Goal: Task Accomplishment & Management: Use online tool/utility

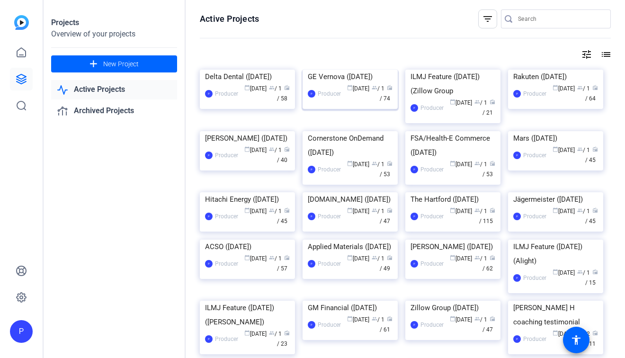
click at [326, 84] on div "GE Vernova (September 2025)" at bounding box center [350, 77] width 85 height 14
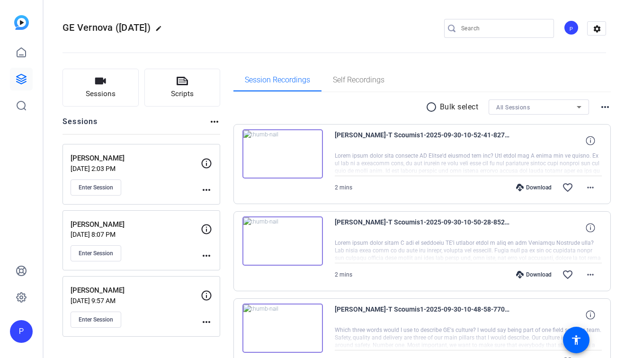
click at [209, 188] on mat-icon "more_horiz" at bounding box center [206, 189] width 11 height 11
click at [221, 200] on span "Edit Session" at bounding box center [229, 203] width 43 height 11
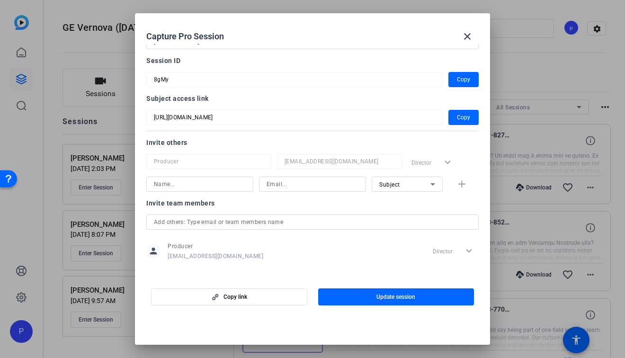
scroll to position [19, 0]
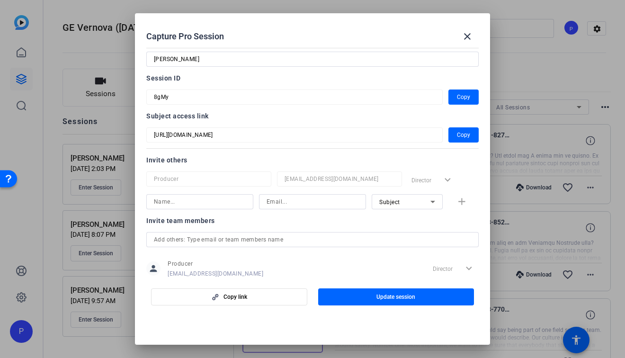
click at [318, 204] on input at bounding box center [312, 201] width 92 height 11
paste input "Natasha.Walker1@gevernova.com"
type input "Natasha.Walker1@gevernova.com"
click at [307, 203] on input "[EMAIL_ADDRESS][DOMAIN_NAME]" at bounding box center [312, 201] width 92 height 11
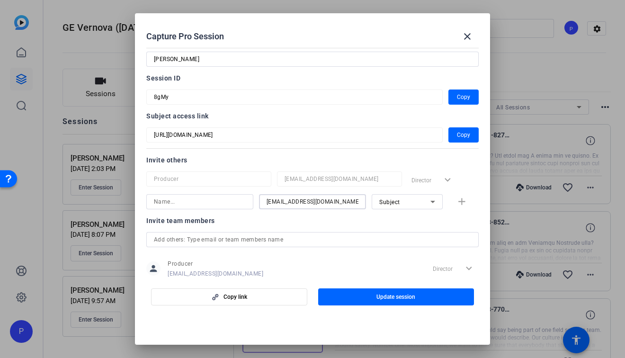
click at [307, 203] on input "[EMAIL_ADDRESS][DOMAIN_NAME]" at bounding box center [312, 201] width 92 height 11
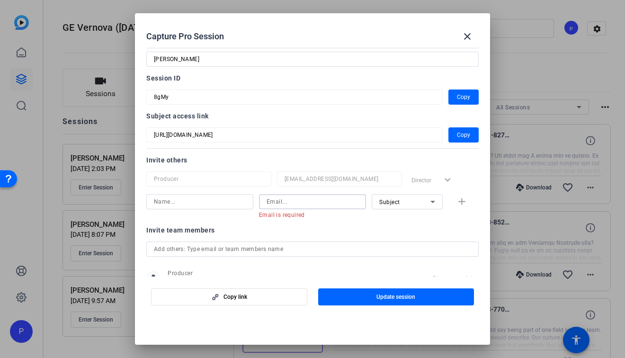
paste input "Natasha.Walker1@ge.com"
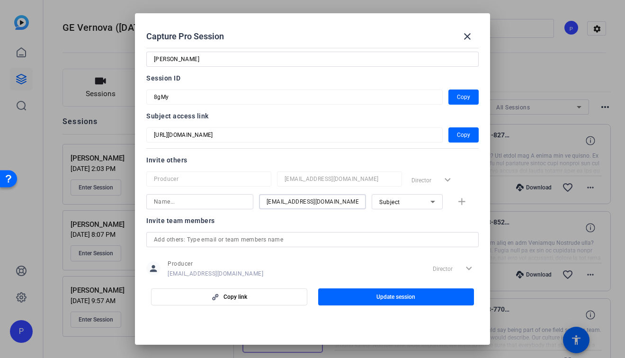
click at [269, 202] on input "Natasha.Walker1@ge.com" at bounding box center [312, 201] width 92 height 11
type input "Natasha.Walker1@ge.com"
click at [397, 205] on div "Subject" at bounding box center [404, 202] width 51 height 12
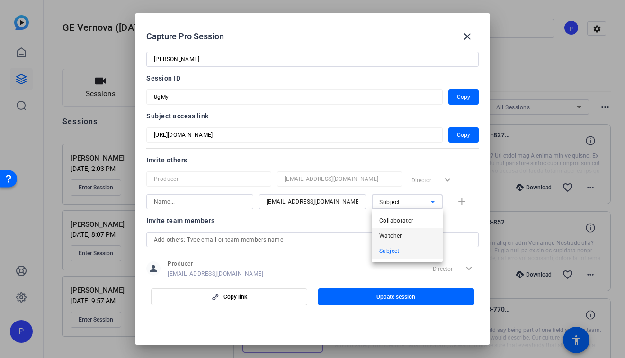
click at [398, 234] on span "Watcher" at bounding box center [390, 235] width 23 height 11
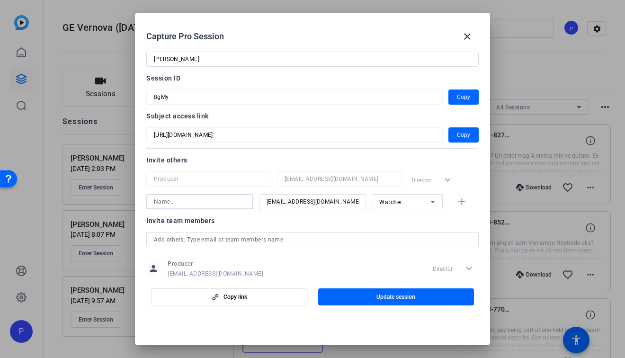
click at [200, 203] on input at bounding box center [200, 201] width 92 height 11
type input "[PERSON_NAME]"
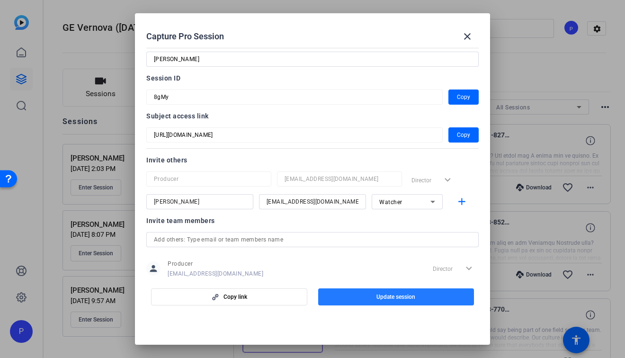
click at [352, 299] on span "button" at bounding box center [396, 296] width 156 height 23
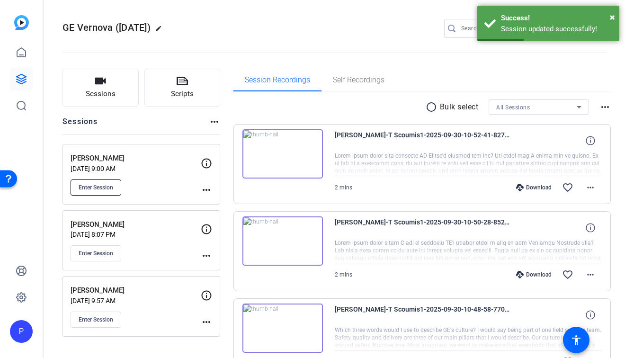
click at [86, 188] on span "Enter Session" at bounding box center [96, 188] width 35 height 8
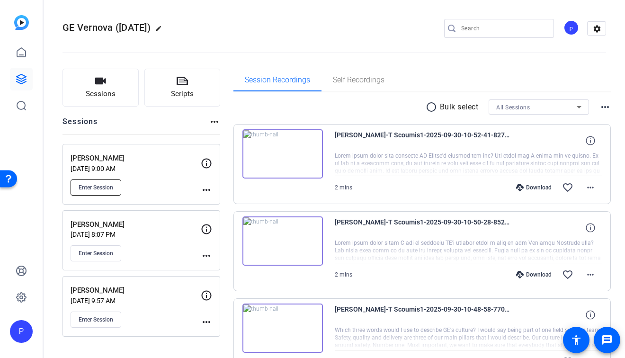
click at [109, 184] on span "Enter Session" at bounding box center [96, 188] width 35 height 8
click at [101, 193] on button "Enter Session" at bounding box center [95, 187] width 51 height 16
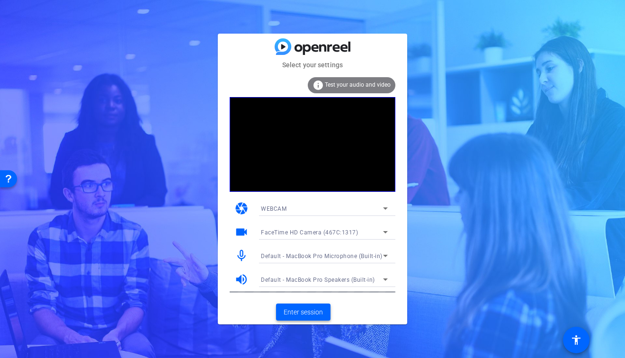
click at [305, 308] on span "Enter session" at bounding box center [302, 312] width 39 height 10
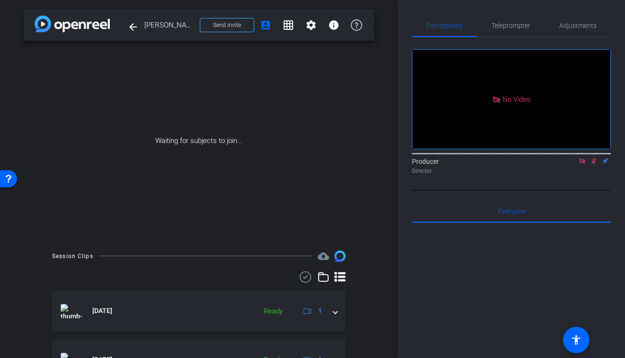
click at [582, 163] on icon at bounding box center [581, 160] width 5 height 5
click at [582, 164] on icon at bounding box center [582, 161] width 8 height 7
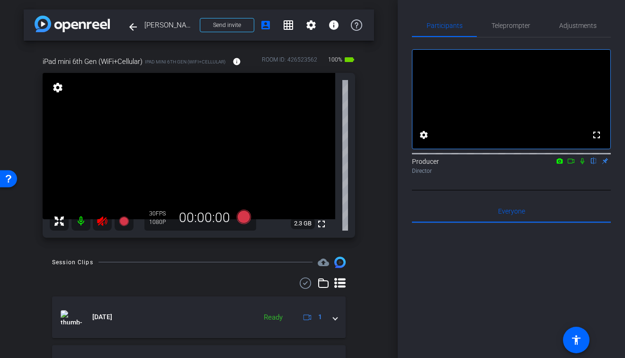
click at [97, 224] on mat-icon at bounding box center [102, 220] width 19 height 19
click at [574, 26] on span "Adjustments" at bounding box center [577, 25] width 37 height 7
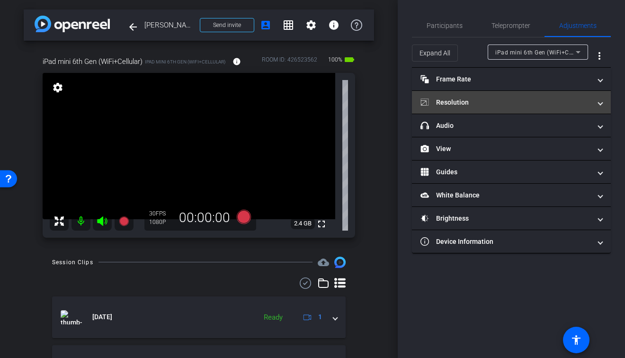
click at [477, 104] on mat-panel-title "Resolution" at bounding box center [505, 102] width 170 height 10
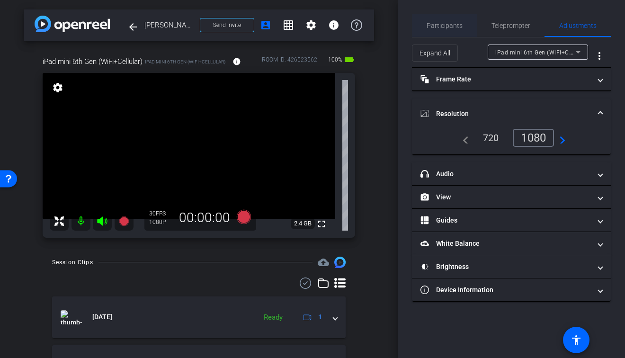
click at [440, 26] on span "Participants" at bounding box center [444, 25] width 36 height 7
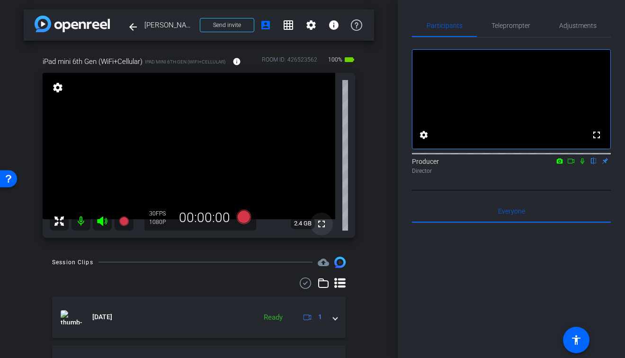
click at [321, 229] on mat-icon "fullscreen" at bounding box center [321, 223] width 11 height 11
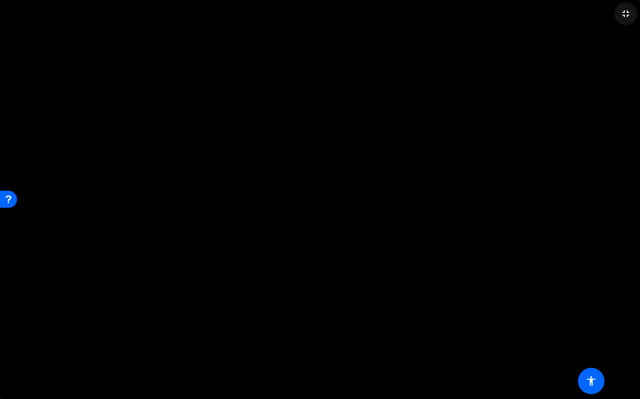
click at [624, 17] on mat-icon "fullscreen_exit" at bounding box center [625, 13] width 11 height 11
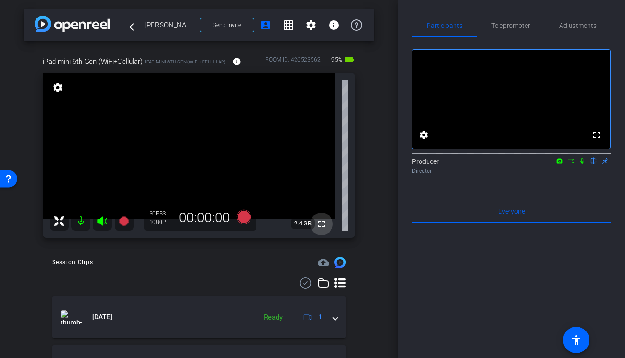
click at [321, 221] on mat-icon "fullscreen" at bounding box center [321, 223] width 11 height 11
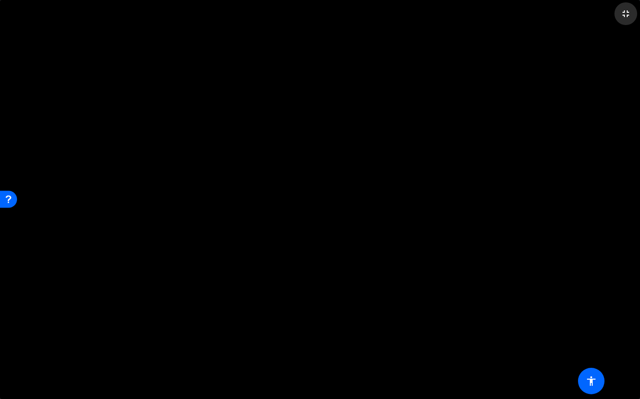
click at [624, 15] on mat-icon "fullscreen_exit" at bounding box center [625, 13] width 11 height 11
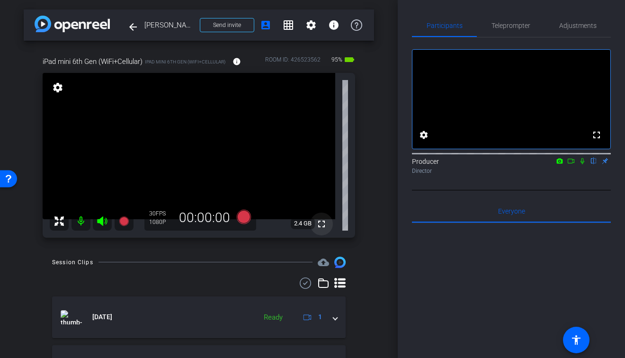
click at [323, 224] on mat-icon "fullscreen" at bounding box center [321, 223] width 11 height 11
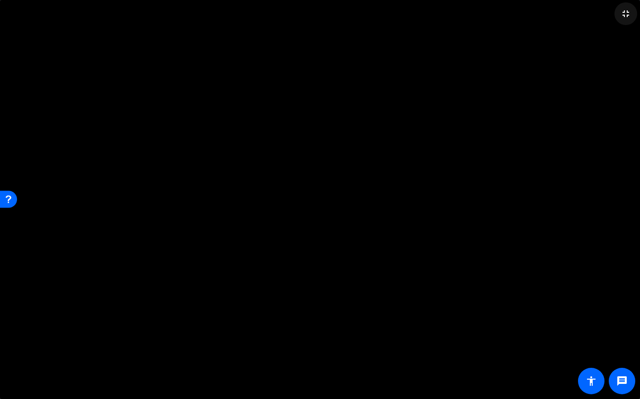
click at [623, 14] on mat-icon "fullscreen_exit" at bounding box center [625, 13] width 11 height 11
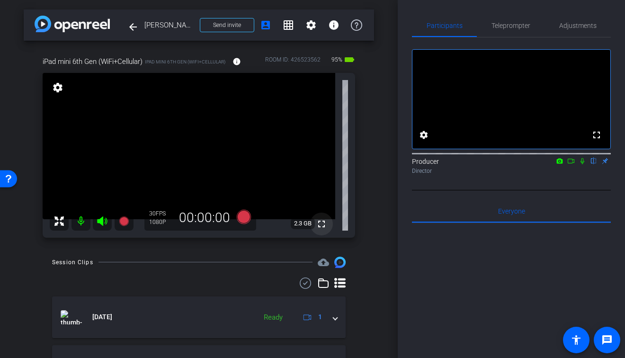
click at [323, 223] on mat-icon "fullscreen" at bounding box center [321, 223] width 11 height 11
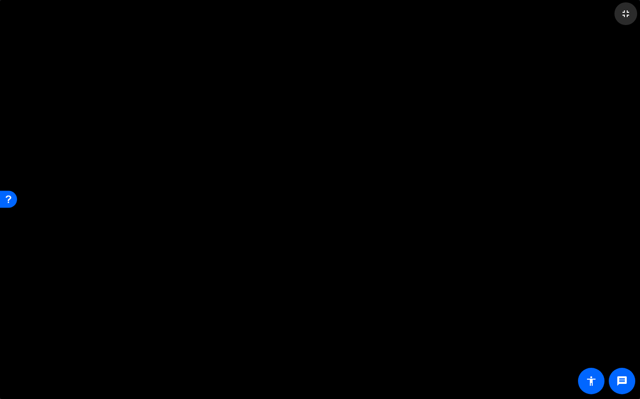
click at [624, 17] on mat-icon "fullscreen_exit" at bounding box center [625, 13] width 11 height 11
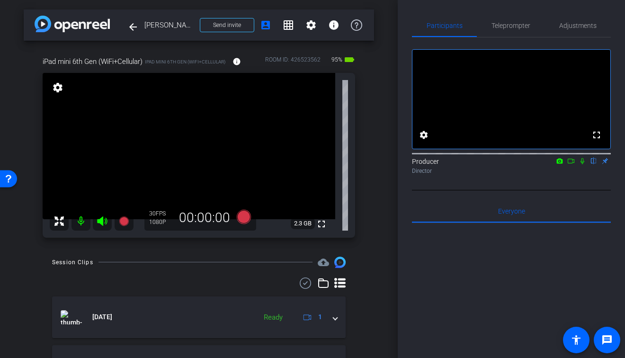
click at [374, 223] on div "arrow_back Douglas Aldrich Back to project Send invite account_box grid_on sett…" at bounding box center [198, 179] width 397 height 358
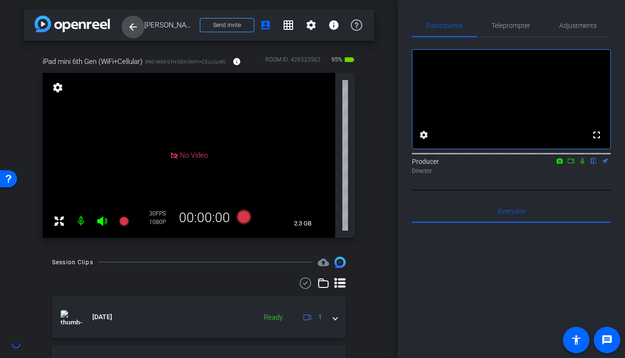
click at [133, 30] on mat-icon "arrow_back" at bounding box center [132, 26] width 11 height 11
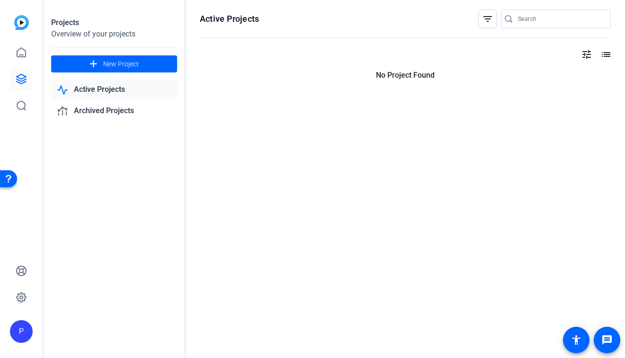
click at [25, 79] on icon at bounding box center [21, 78] width 9 height 9
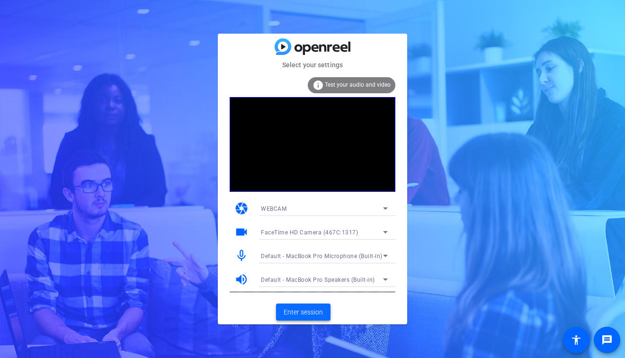
click at [307, 305] on span at bounding box center [303, 311] width 54 height 23
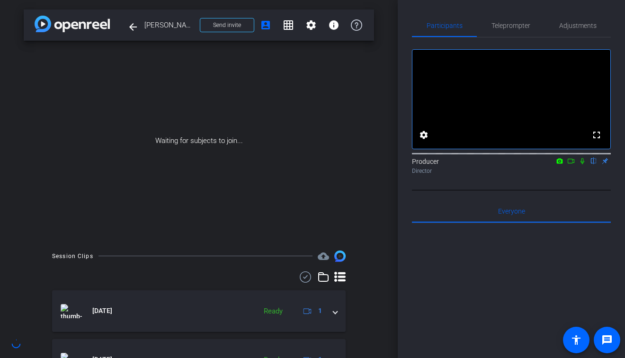
click at [365, 114] on div "Waiting for subjects to join..." at bounding box center [199, 141] width 350 height 200
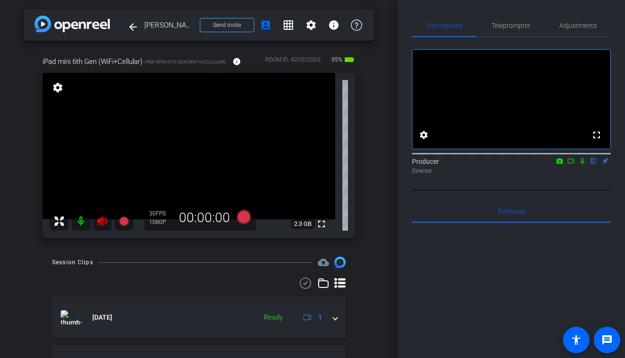
click at [104, 221] on icon at bounding box center [102, 220] width 11 height 11
click at [321, 225] on mat-icon "fullscreen" at bounding box center [321, 223] width 11 height 11
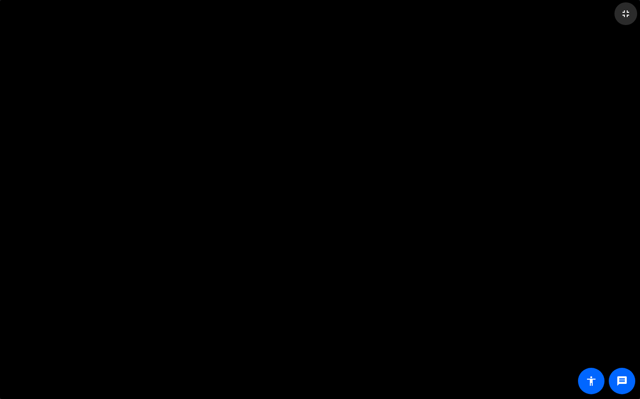
click at [624, 14] on mat-icon "fullscreen_exit" at bounding box center [625, 13] width 11 height 11
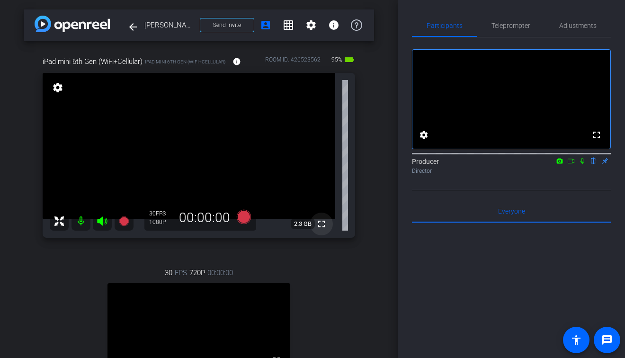
click at [321, 228] on mat-icon "fullscreen" at bounding box center [321, 223] width 11 height 11
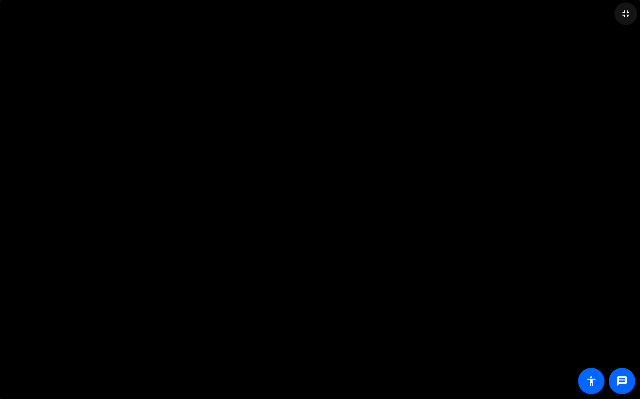
click at [624, 15] on mat-icon "fullscreen_exit" at bounding box center [625, 13] width 11 height 11
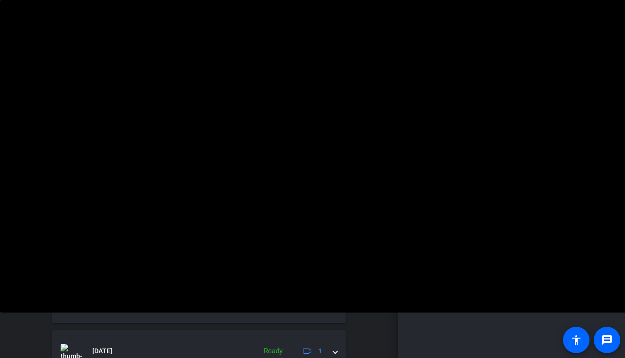
scroll to position [270, 0]
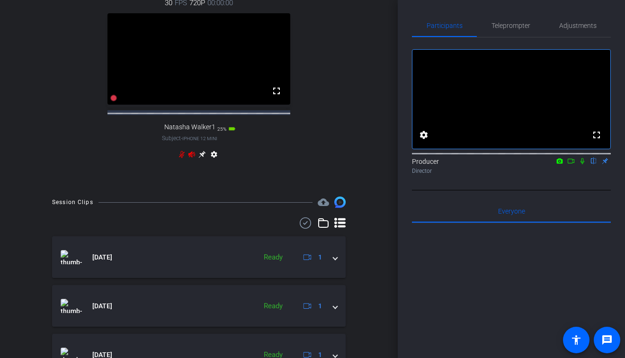
click at [191, 158] on icon at bounding box center [192, 154] width 8 height 8
click at [185, 158] on icon at bounding box center [182, 154] width 8 height 8
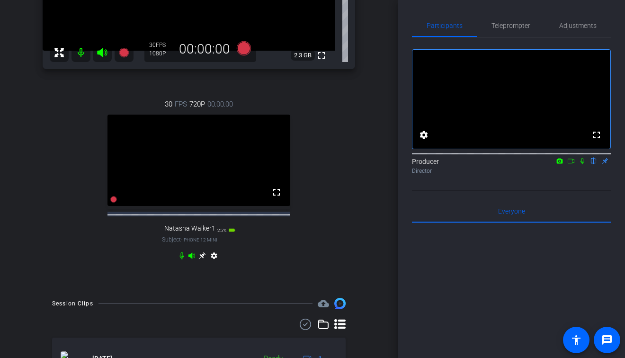
scroll to position [167, 0]
click at [217, 264] on mat-icon "settings" at bounding box center [213, 258] width 11 height 11
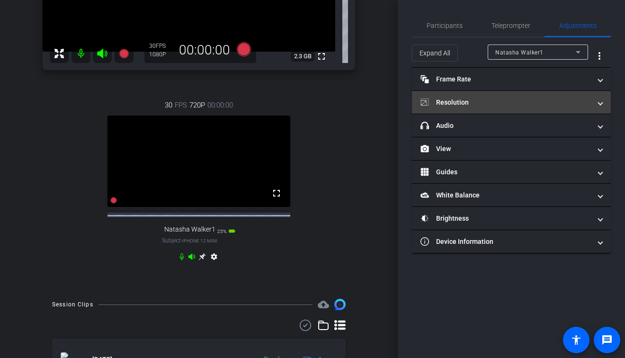
click at [462, 101] on mat-panel-title "Resolution" at bounding box center [505, 102] width 170 height 10
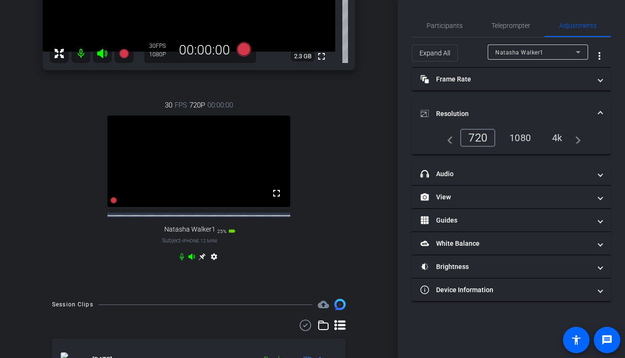
click at [512, 138] on div "1080" at bounding box center [519, 138] width 35 height 16
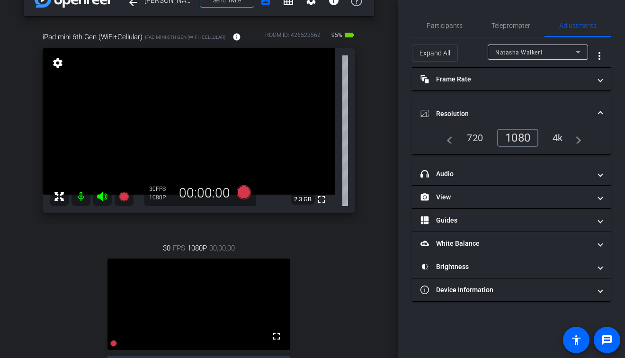
scroll to position [0, 0]
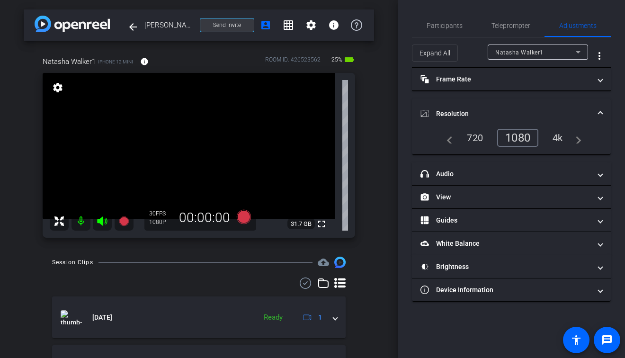
click at [222, 27] on span "Send invite" at bounding box center [227, 25] width 28 height 8
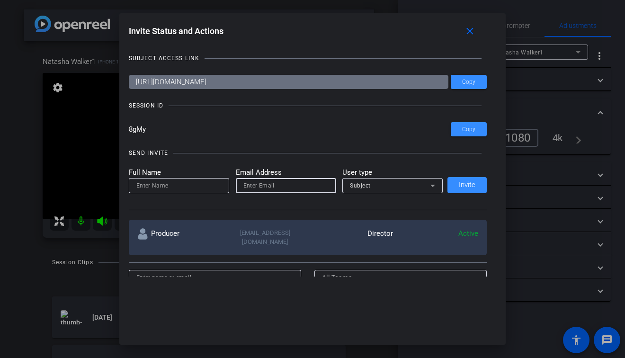
click at [267, 186] on input "email" at bounding box center [285, 185] width 85 height 11
click at [285, 186] on input "email" at bounding box center [285, 185] width 85 height 11
paste input "[EMAIL_ADDRESS][DOMAIN_NAME]"
type input "[EMAIL_ADDRESS][DOMAIN_NAME]"
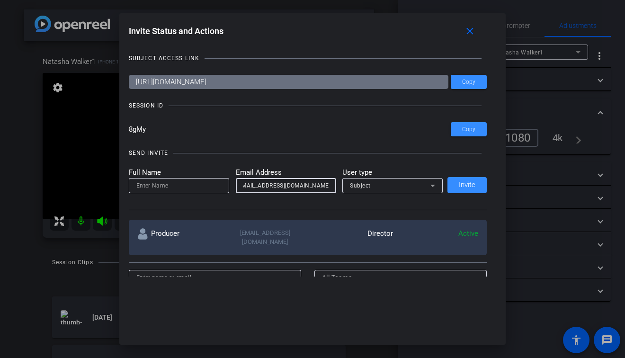
click at [400, 186] on div "Subject" at bounding box center [390, 185] width 80 height 12
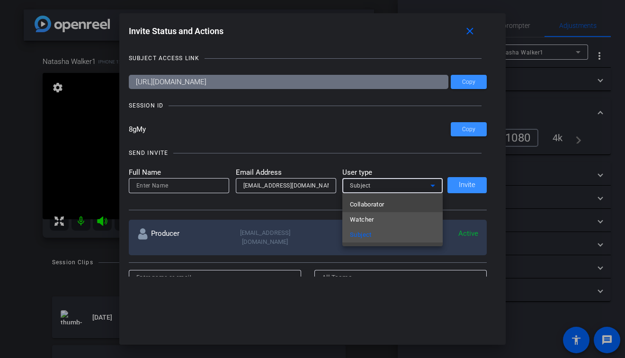
click at [371, 220] on span "Watcher" at bounding box center [362, 219] width 24 height 11
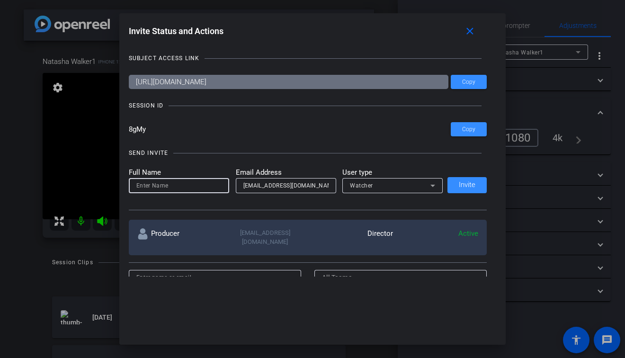
click at [195, 187] on input at bounding box center [178, 185] width 85 height 11
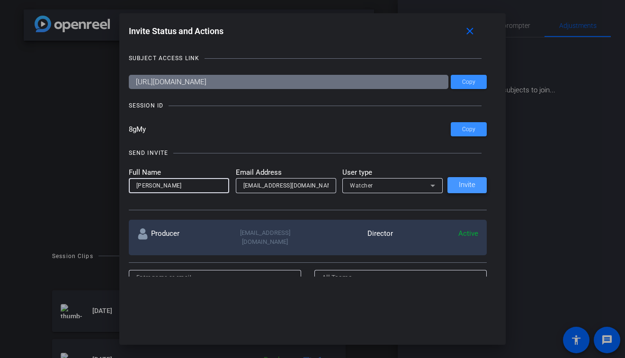
type input "[PERSON_NAME]"
click at [463, 189] on span at bounding box center [466, 185] width 39 height 23
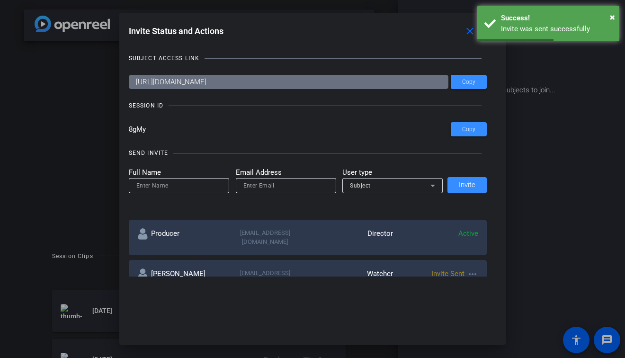
click at [545, 134] on div at bounding box center [312, 179] width 625 height 358
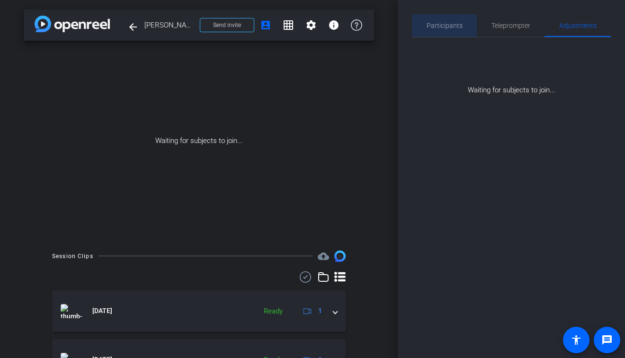
click at [439, 26] on span "Participants" at bounding box center [444, 25] width 36 height 7
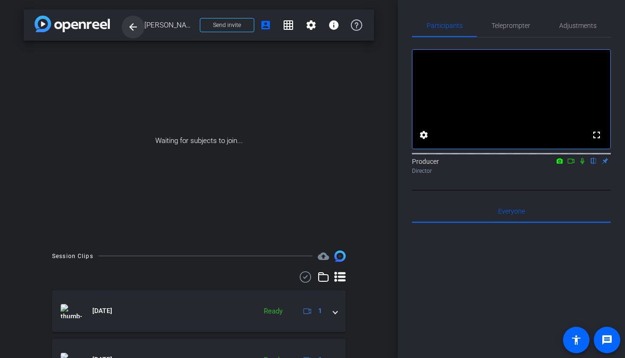
click at [132, 29] on mat-icon "arrow_back" at bounding box center [132, 26] width 11 height 11
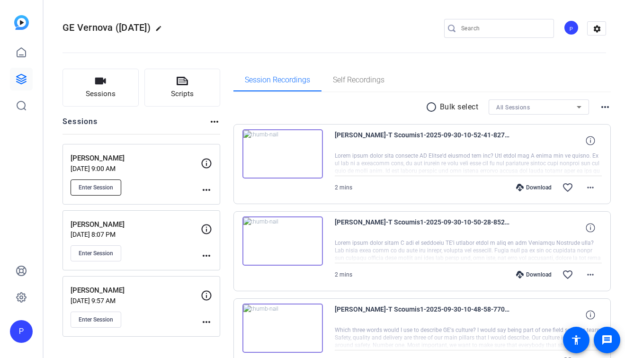
click at [101, 186] on span "Enter Session" at bounding box center [96, 188] width 35 height 8
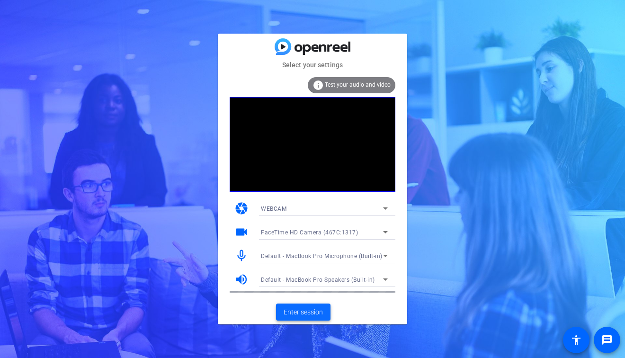
click at [300, 309] on span "Enter session" at bounding box center [302, 312] width 39 height 10
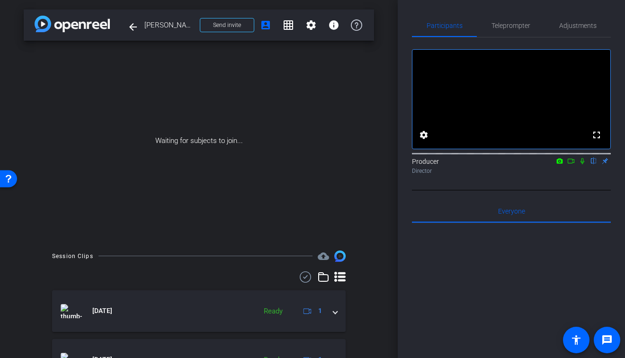
click at [570, 164] on icon at bounding box center [571, 161] width 8 height 7
click at [581, 164] on icon at bounding box center [582, 161] width 8 height 7
click at [581, 164] on icon at bounding box center [582, 161] width 4 height 6
click at [572, 164] on icon at bounding box center [571, 161] width 8 height 7
